Goal: Communication & Community: Answer question/provide support

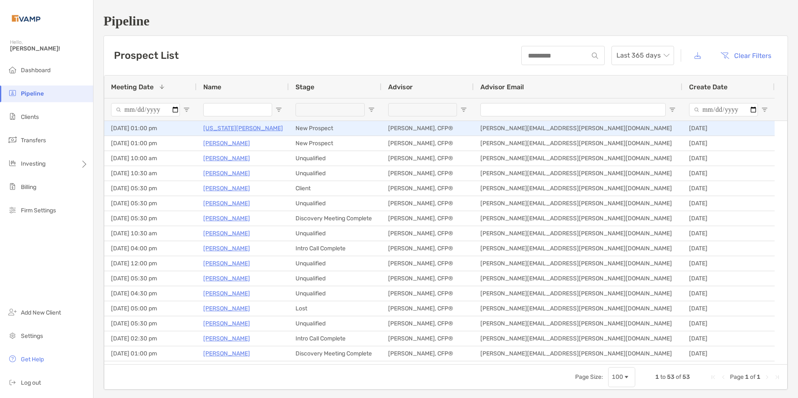
click at [219, 129] on p "[US_STATE][PERSON_NAME]" at bounding box center [243, 128] width 80 height 10
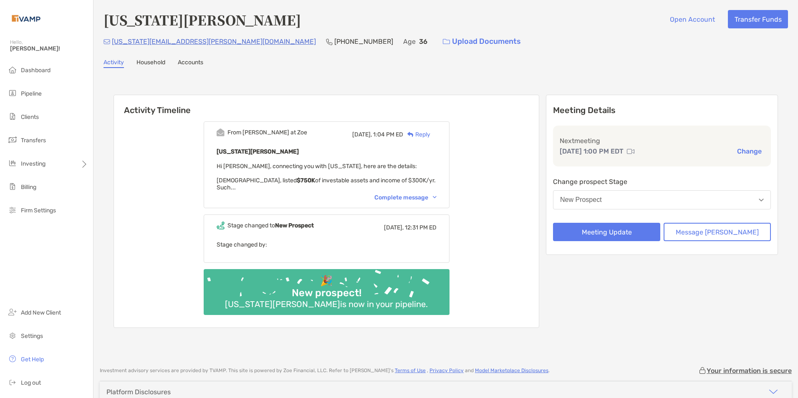
click at [449, 190] on div "From Paul at Zoe Today, 1:04 PM ED Reply Georgia Turner Hi Melissa, connecting …" at bounding box center [327, 165] width 246 height 87
click at [437, 194] on div "Complete message" at bounding box center [406, 197] width 62 height 7
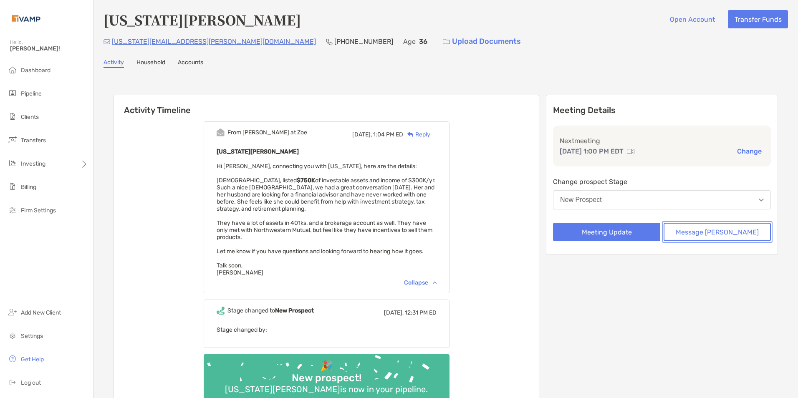
click at [719, 230] on button "Message Zoe" at bounding box center [717, 232] width 107 height 18
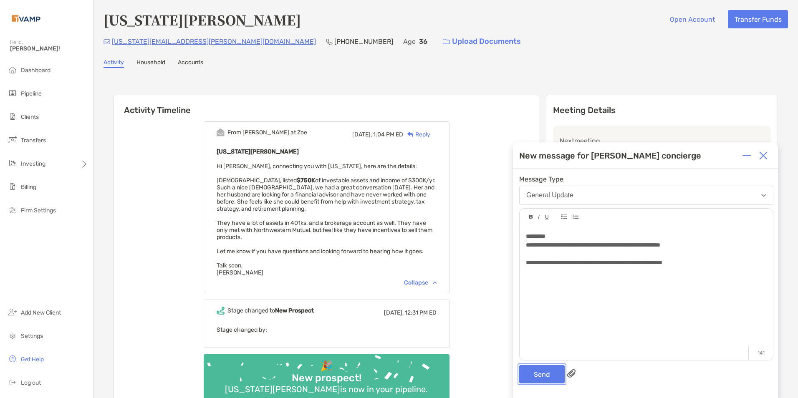
click at [534, 372] on button "Send" at bounding box center [542, 374] width 46 height 18
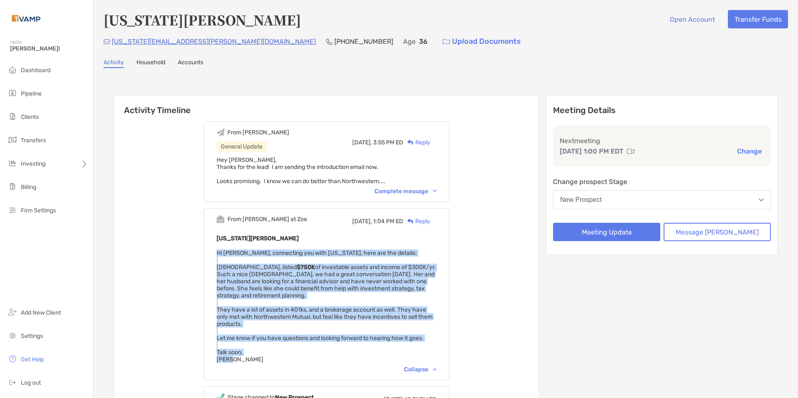
drag, startPoint x: 230, startPoint y: 253, endPoint x: 402, endPoint y: 359, distance: 202.3
click at [402, 359] on div "Georgia Turner Hi Melissa, connecting you with Georgia, here are the details: 3…" at bounding box center [327, 298] width 220 height 130
copy span "Hi Melissa, connecting you with Georgia, here are the details: 36 years old, li…"
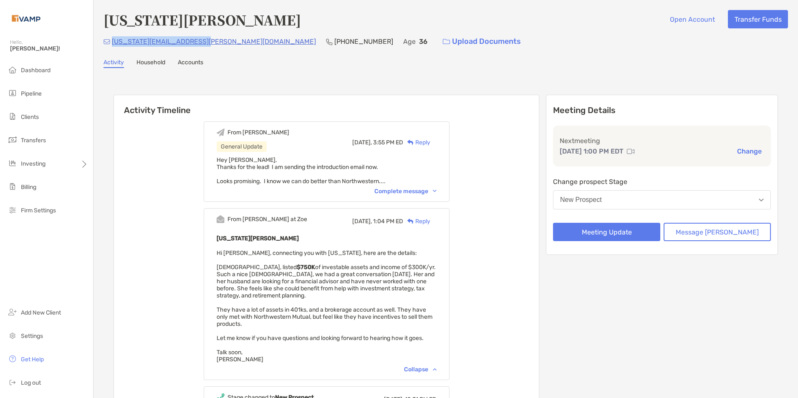
drag, startPoint x: 199, startPoint y: 43, endPoint x: 113, endPoint y: 44, distance: 86.0
click at [113, 44] on div "georgia.duffield@gmail.com (734) 645-0477 Age 36 Upload Documents" at bounding box center [446, 42] width 685 height 18
copy p "georgia.duffield@gmail.com"
drag, startPoint x: 202, startPoint y: 179, endPoint x: 201, endPoint y: 143, distance: 35.9
click at [202, 179] on div "From Melissa General Update Today, 3:55 PM ED Reply Hey Paul, Thanks for the le…" at bounding box center [326, 307] width 425 height 385
